Goal: Check status: Check status

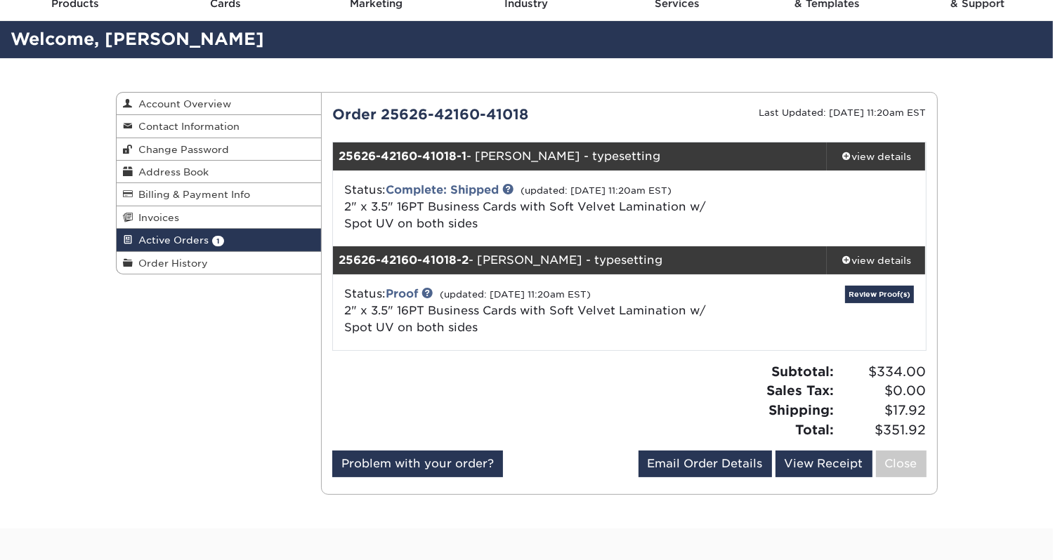
scroll to position [67, 0]
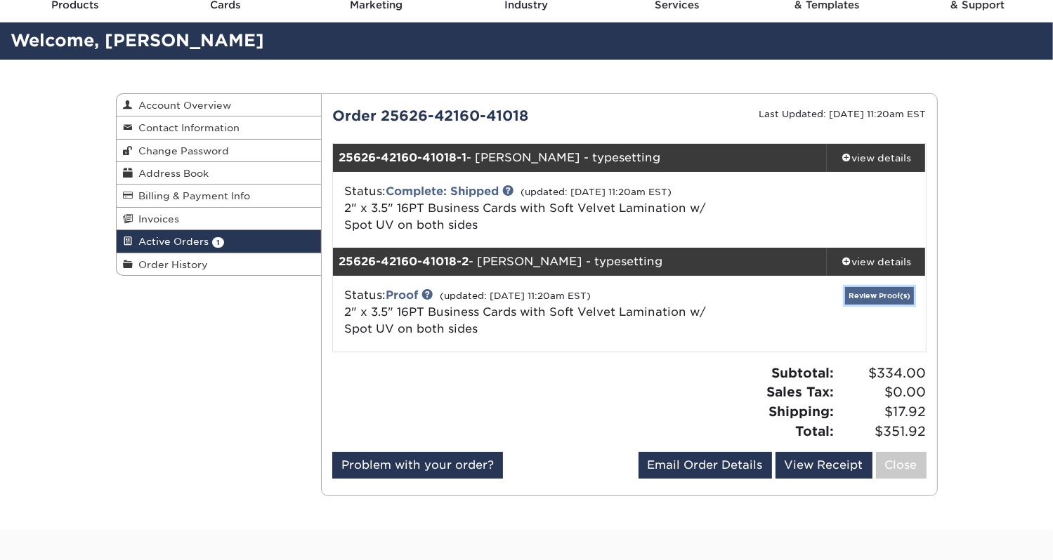
click at [874, 292] on link "Review Proof(s)" at bounding box center [879, 296] width 69 height 18
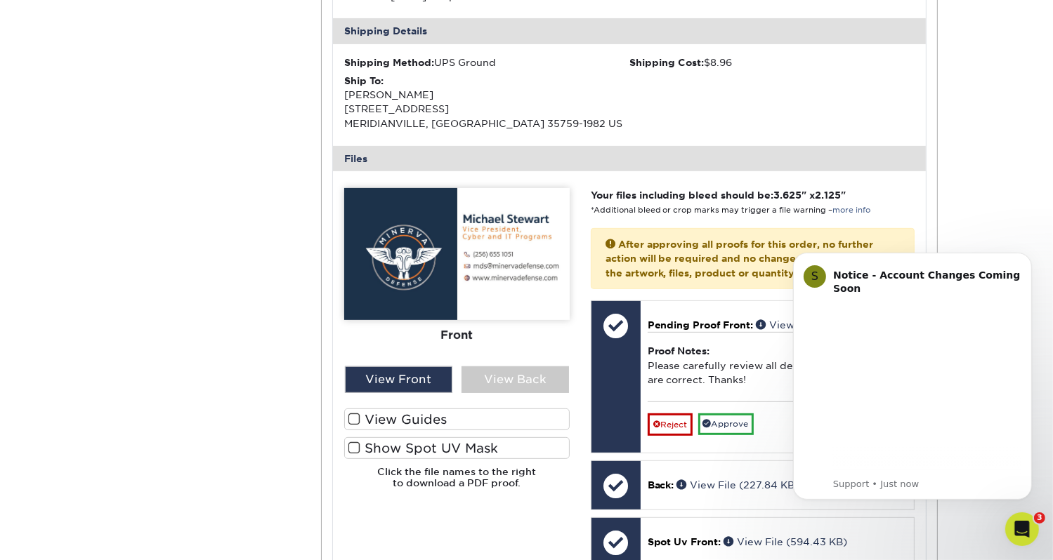
scroll to position [539, 0]
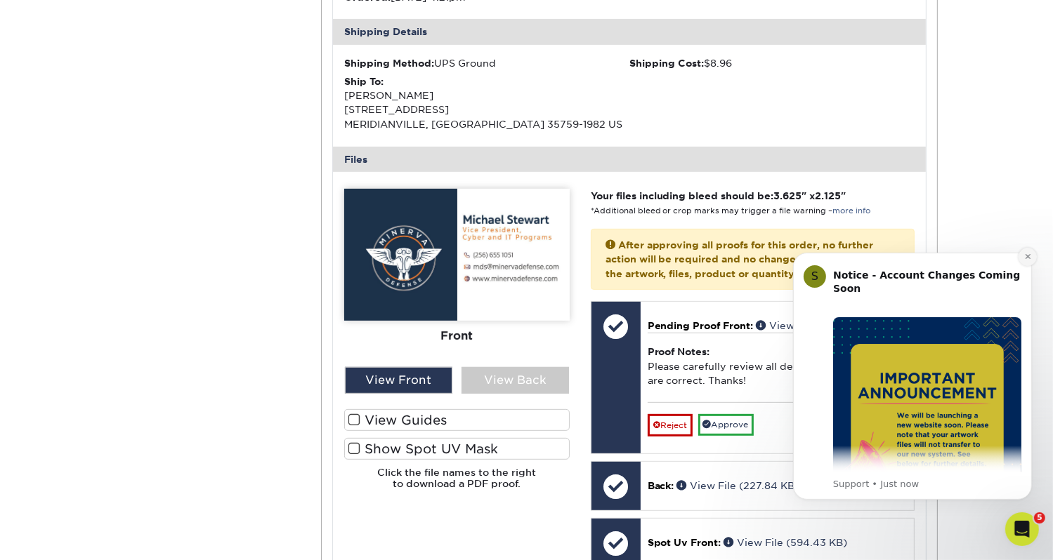
click at [1031, 256] on button "Dismiss notification" at bounding box center [1027, 256] width 18 height 18
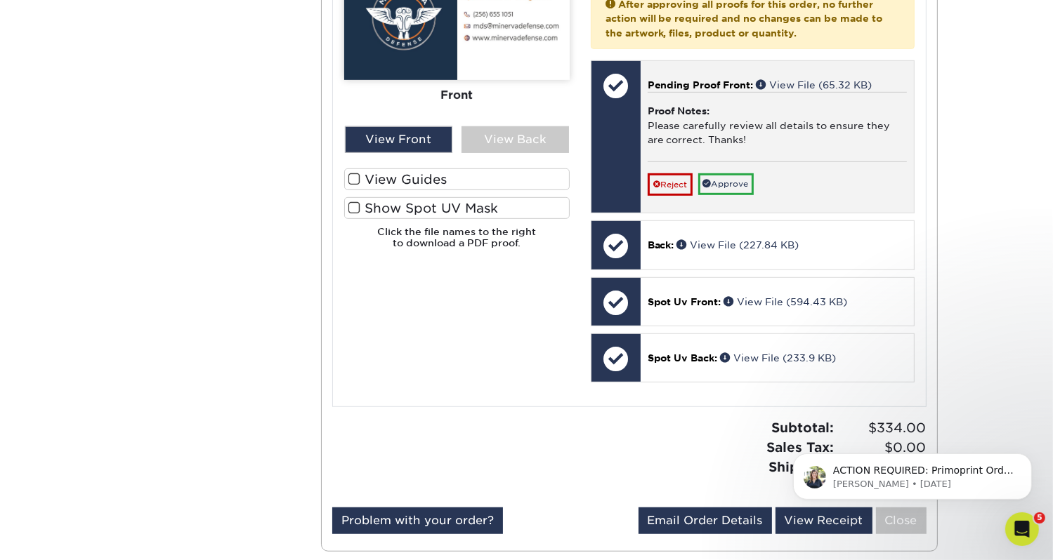
scroll to position [780, 0]
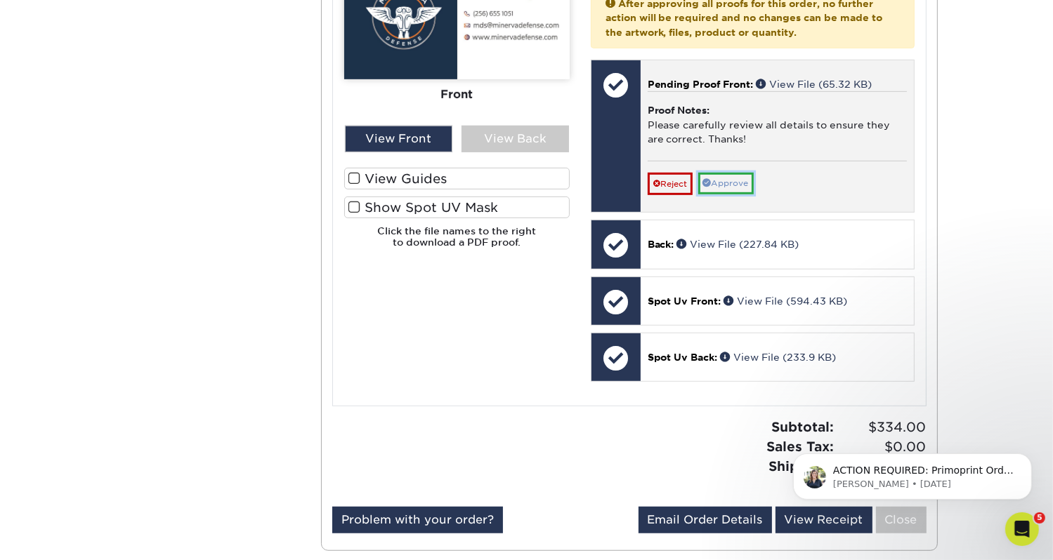
click at [739, 184] on link "Approve" at bounding box center [725, 184] width 55 height 22
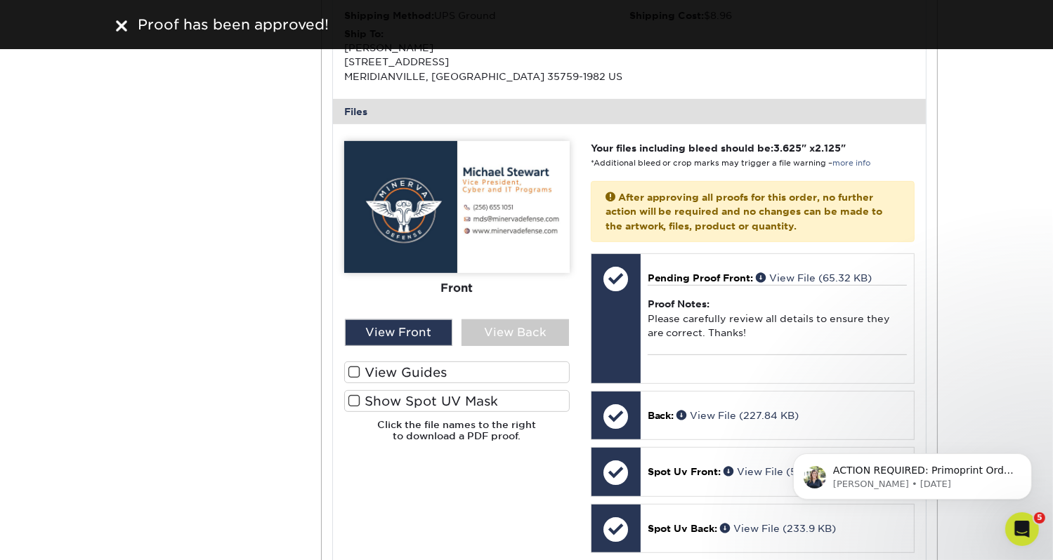
scroll to position [584, 0]
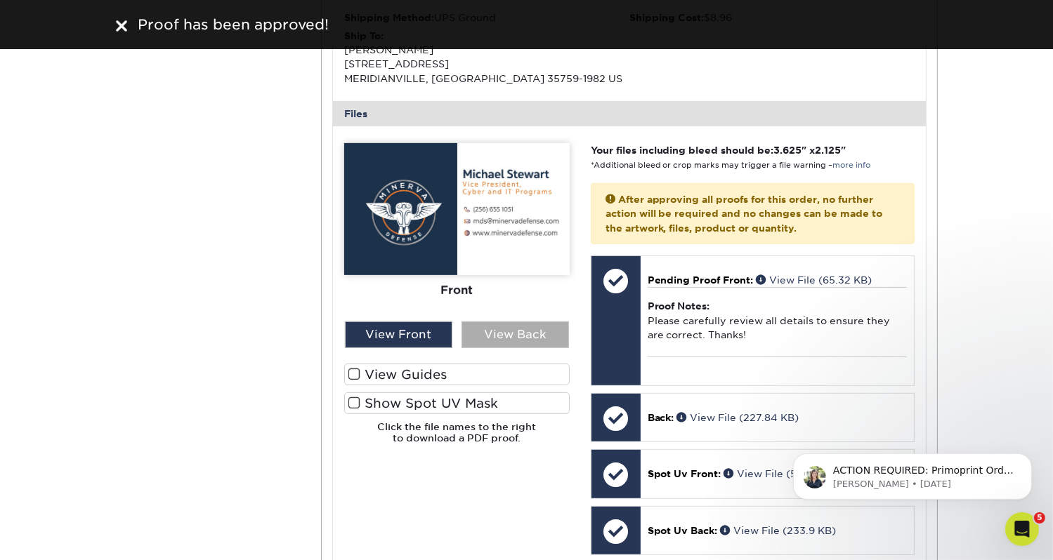
click at [527, 330] on div "View Back" at bounding box center [514, 335] width 107 height 27
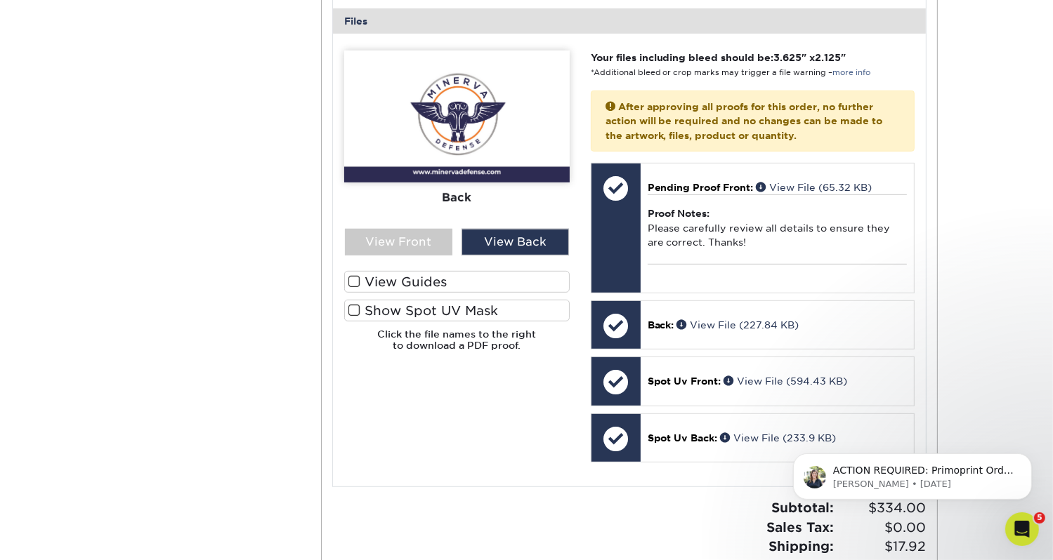
scroll to position [681, 0]
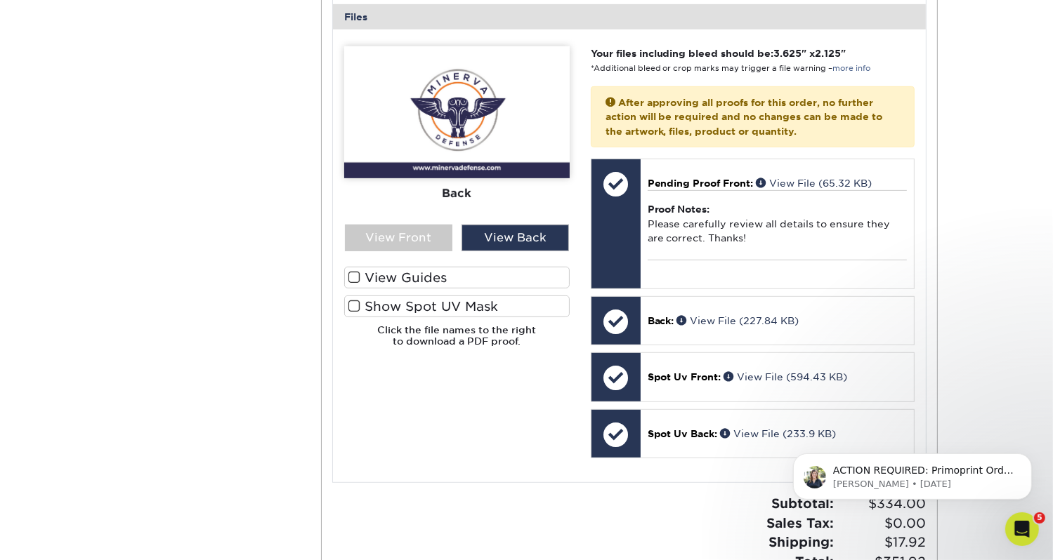
click at [525, 118] on img at bounding box center [456, 112] width 225 height 132
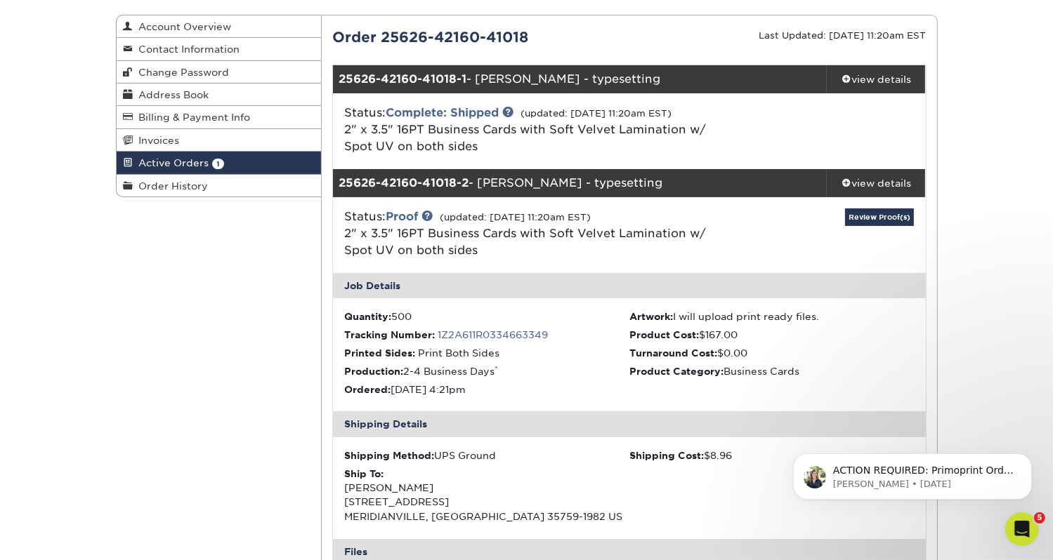
scroll to position [68, 0]
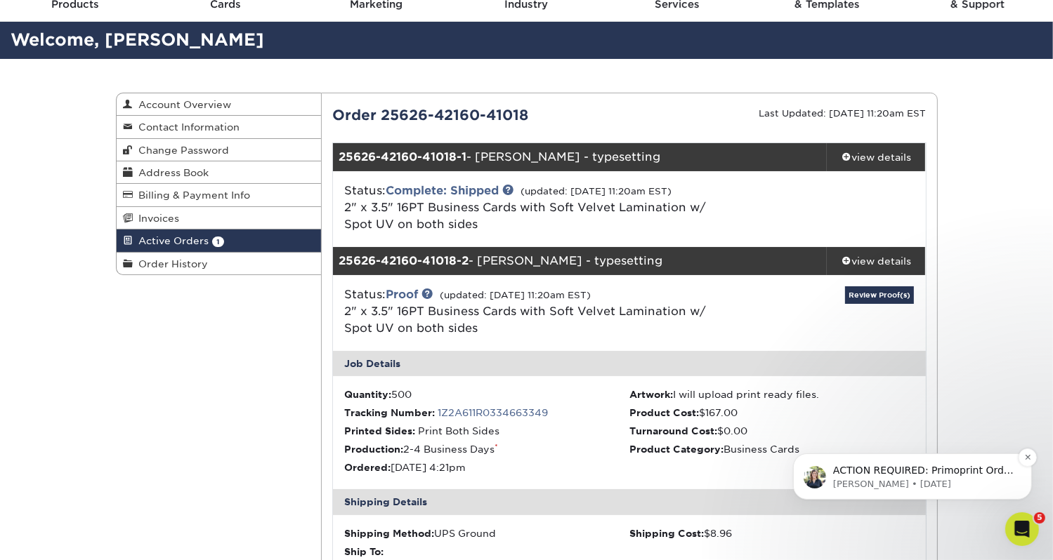
click at [986, 464] on p "ACTION REQUIRED: Primoprint Order 25626-42160-41018 set 2 Thank you for placing…" at bounding box center [922, 471] width 181 height 14
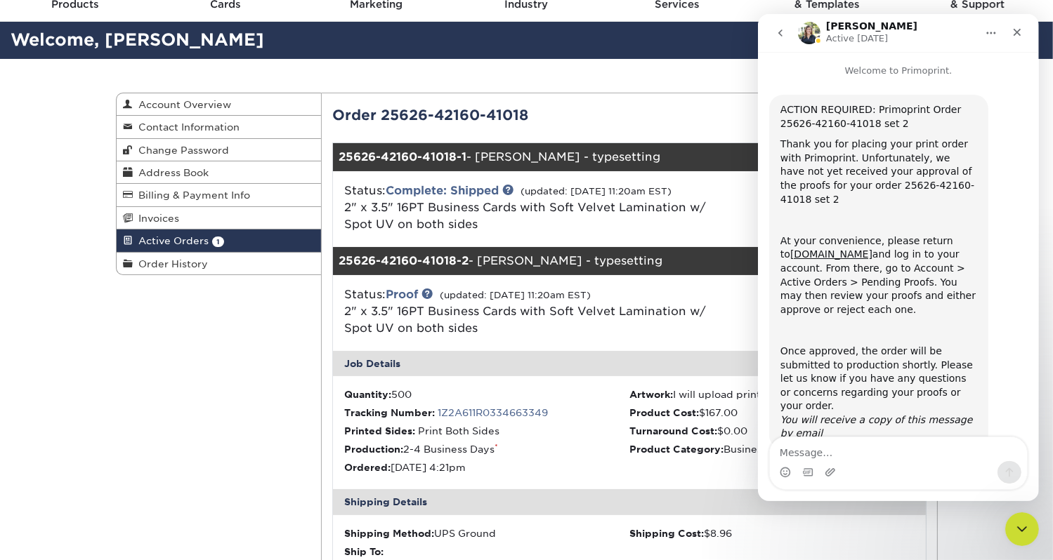
scroll to position [13, 0]
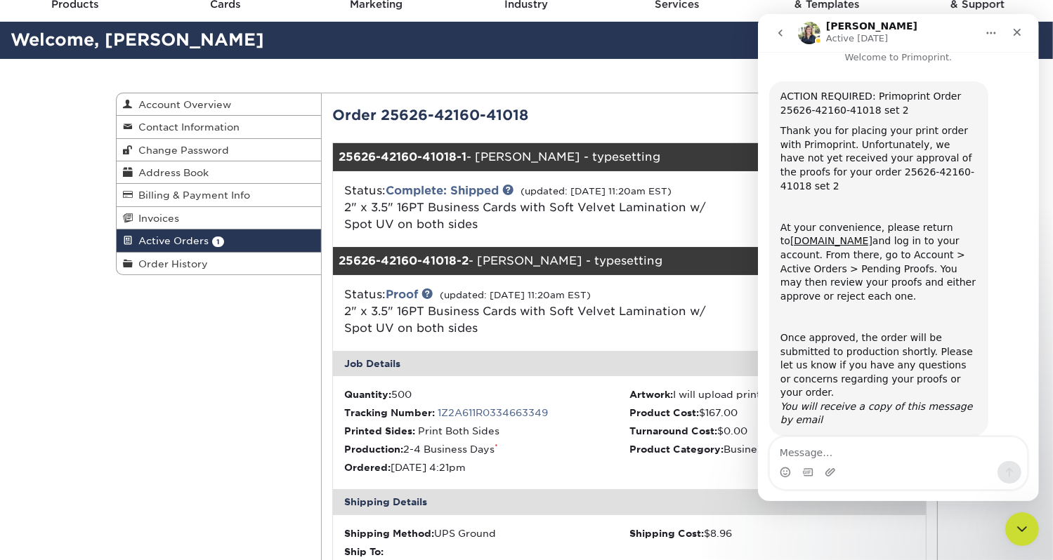
click at [426, 433] on span "Print Both Sides" at bounding box center [458, 431] width 81 height 11
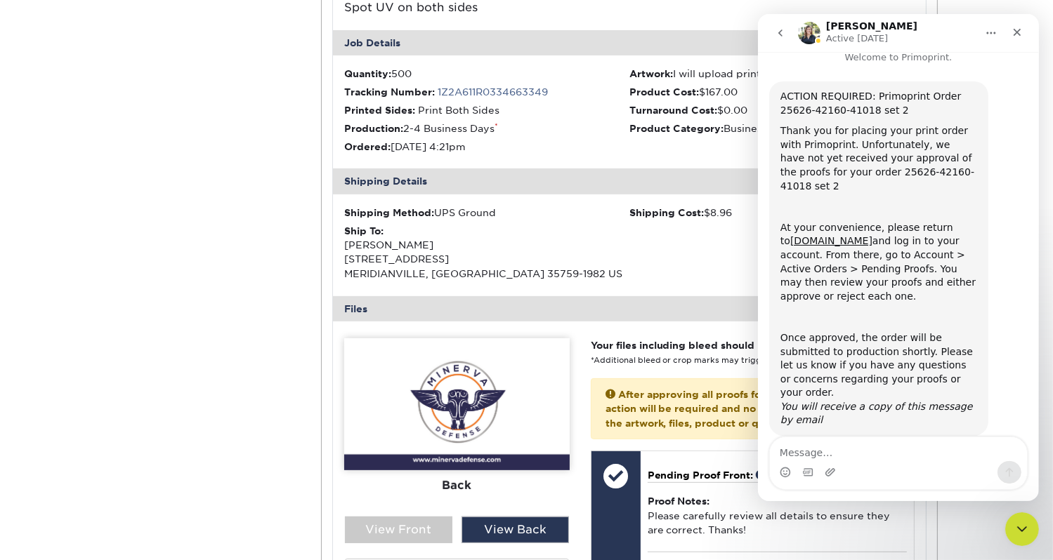
scroll to position [0, 0]
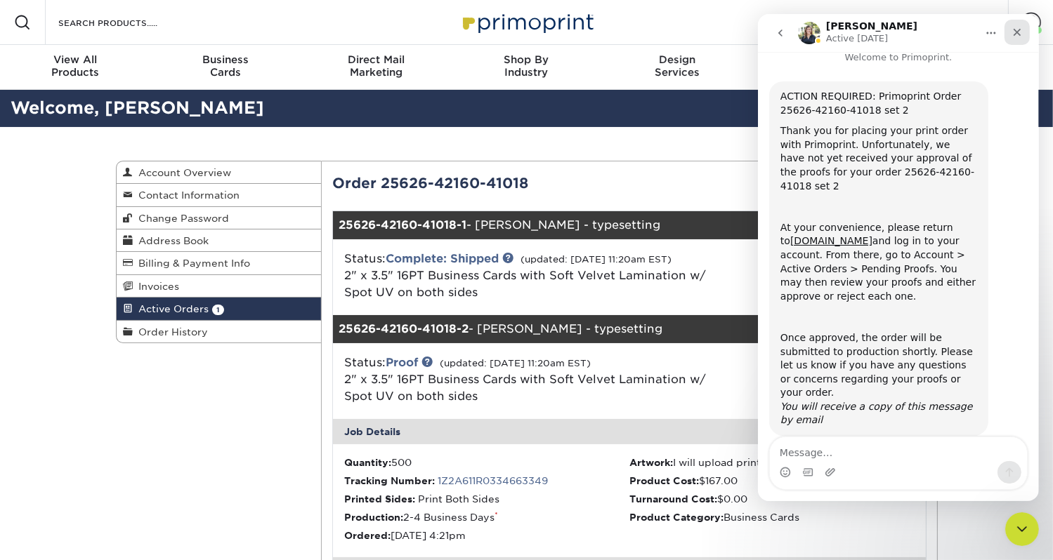
click at [1016, 34] on icon "Close" at bounding box center [1016, 32] width 11 height 11
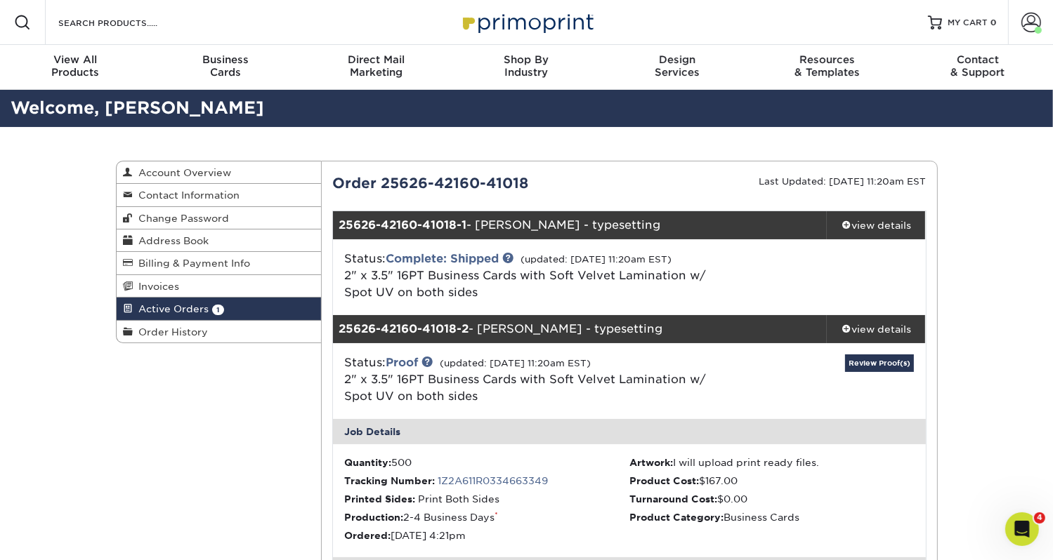
scroll to position [13, 0]
click at [170, 304] on link "Active Orders 1" at bounding box center [219, 309] width 205 height 22
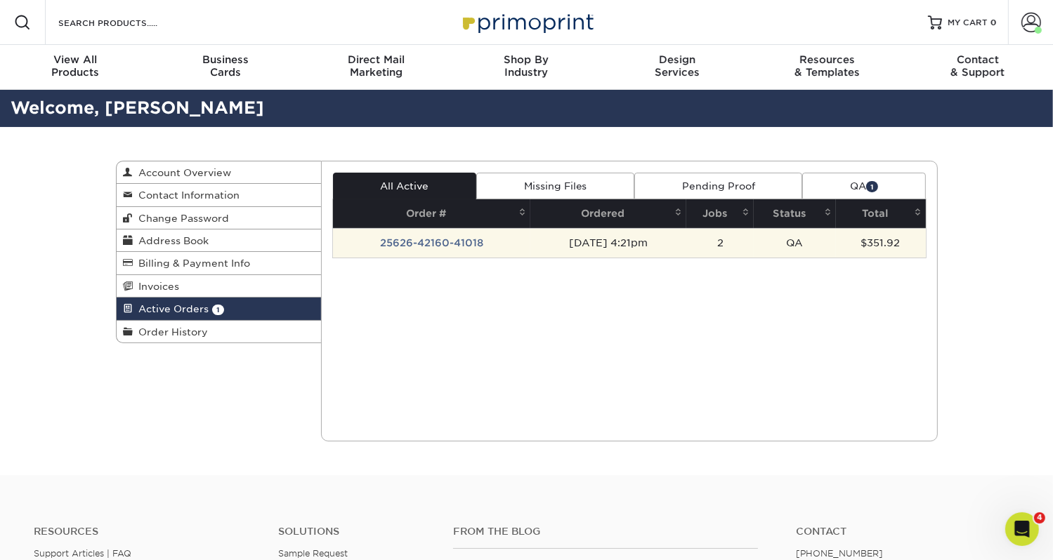
click at [601, 242] on td "[DATE] 4:21pm" at bounding box center [608, 242] width 156 height 29
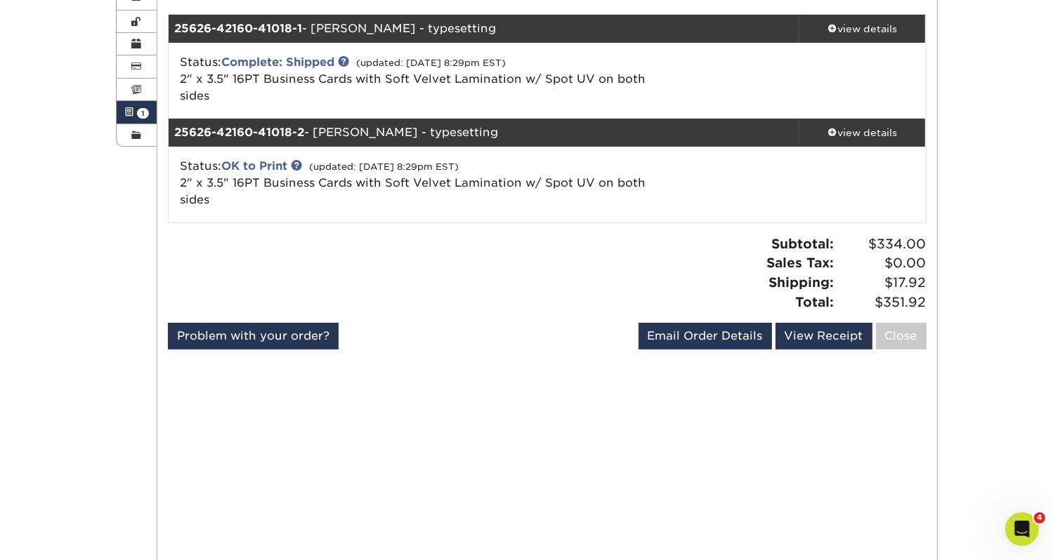
scroll to position [194, 0]
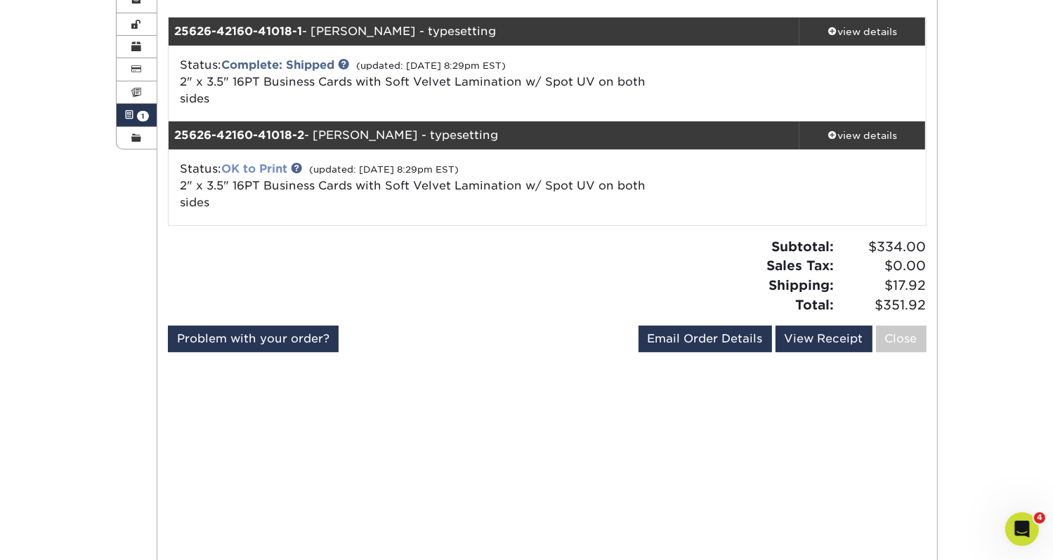
click at [245, 167] on link "OK to Print" at bounding box center [254, 168] width 66 height 13
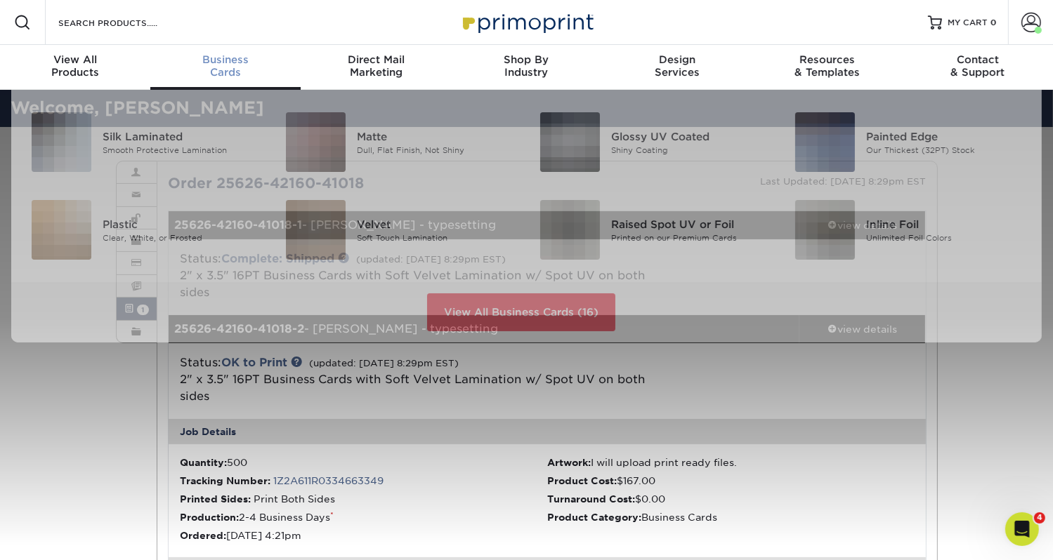
scroll to position [0, 0]
